Goal: Find specific page/section: Find specific page/section

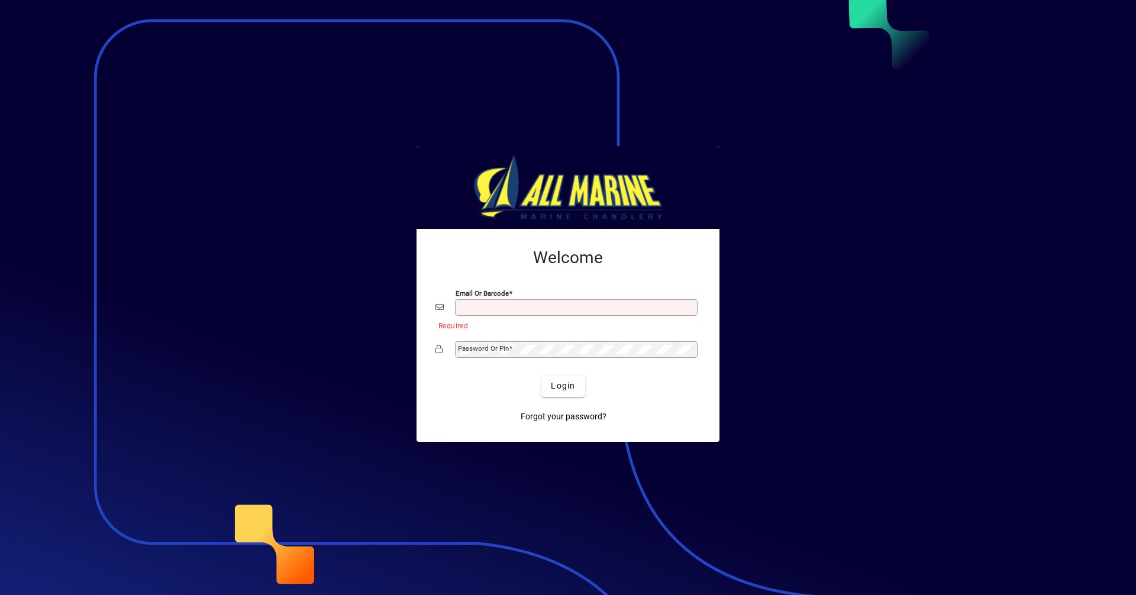
click at [510, 305] on input "Email or Barcode" at bounding box center [577, 307] width 239 height 9
type input "**********"
click at [554, 387] on span "Login" at bounding box center [563, 386] width 24 height 12
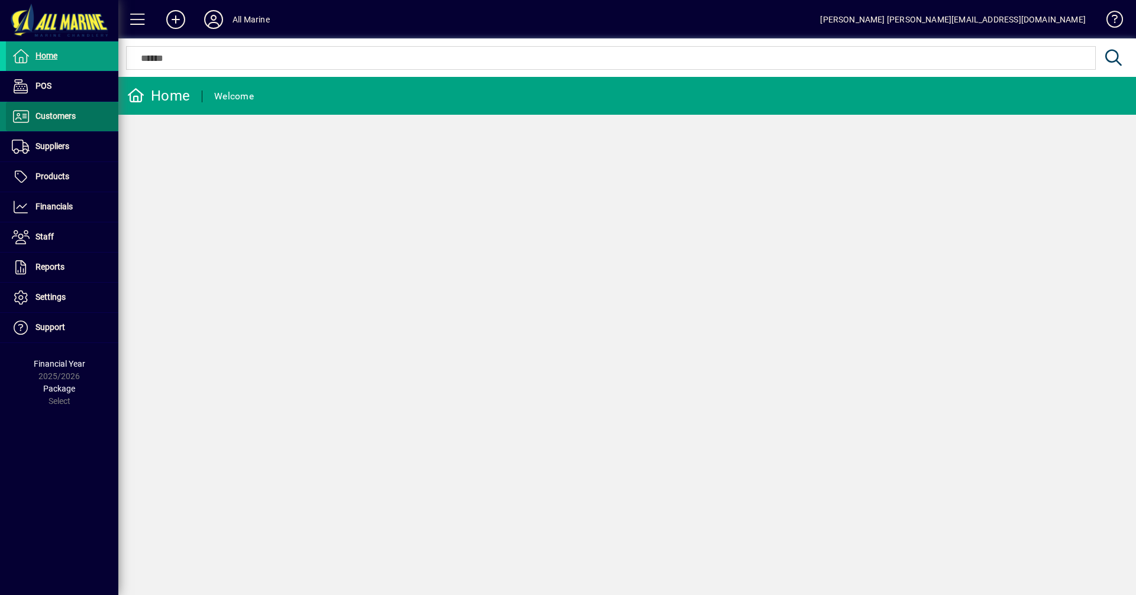
click at [58, 118] on span "Customers" at bounding box center [55, 115] width 40 height 9
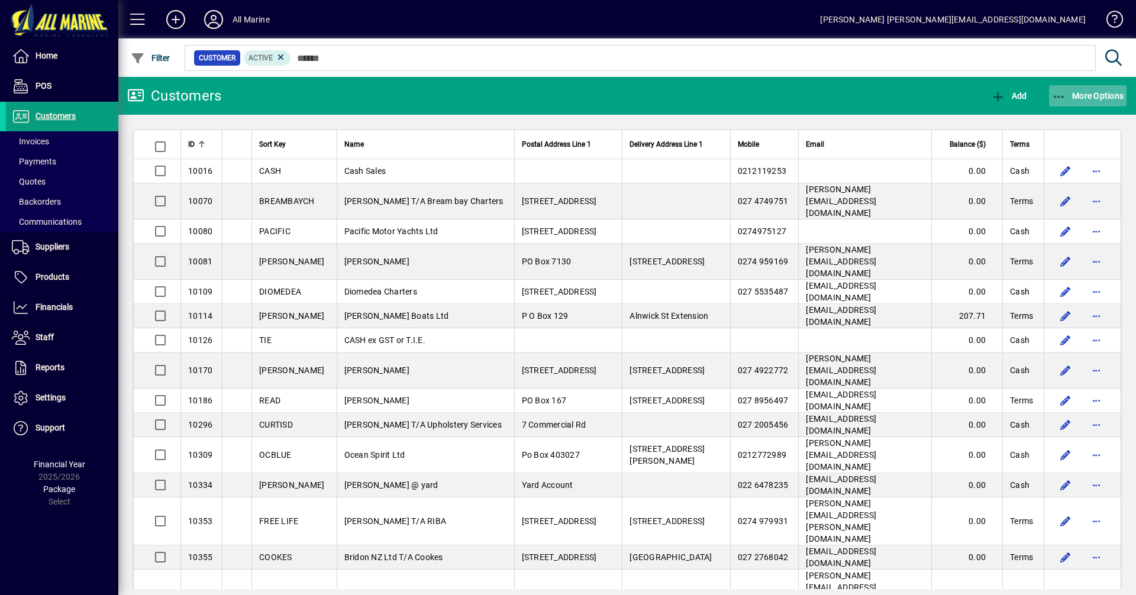
click at [1072, 92] on span "More Options" at bounding box center [1088, 95] width 72 height 9
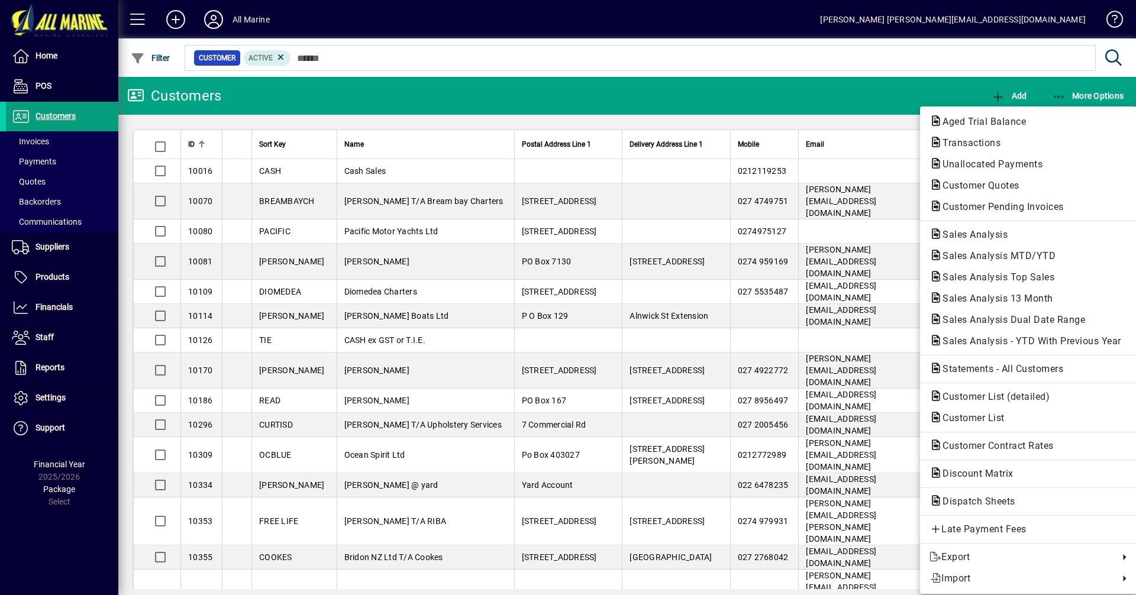
click at [837, 106] on div at bounding box center [568, 297] width 1136 height 595
